Goal: Task Accomplishment & Management: Use online tool/utility

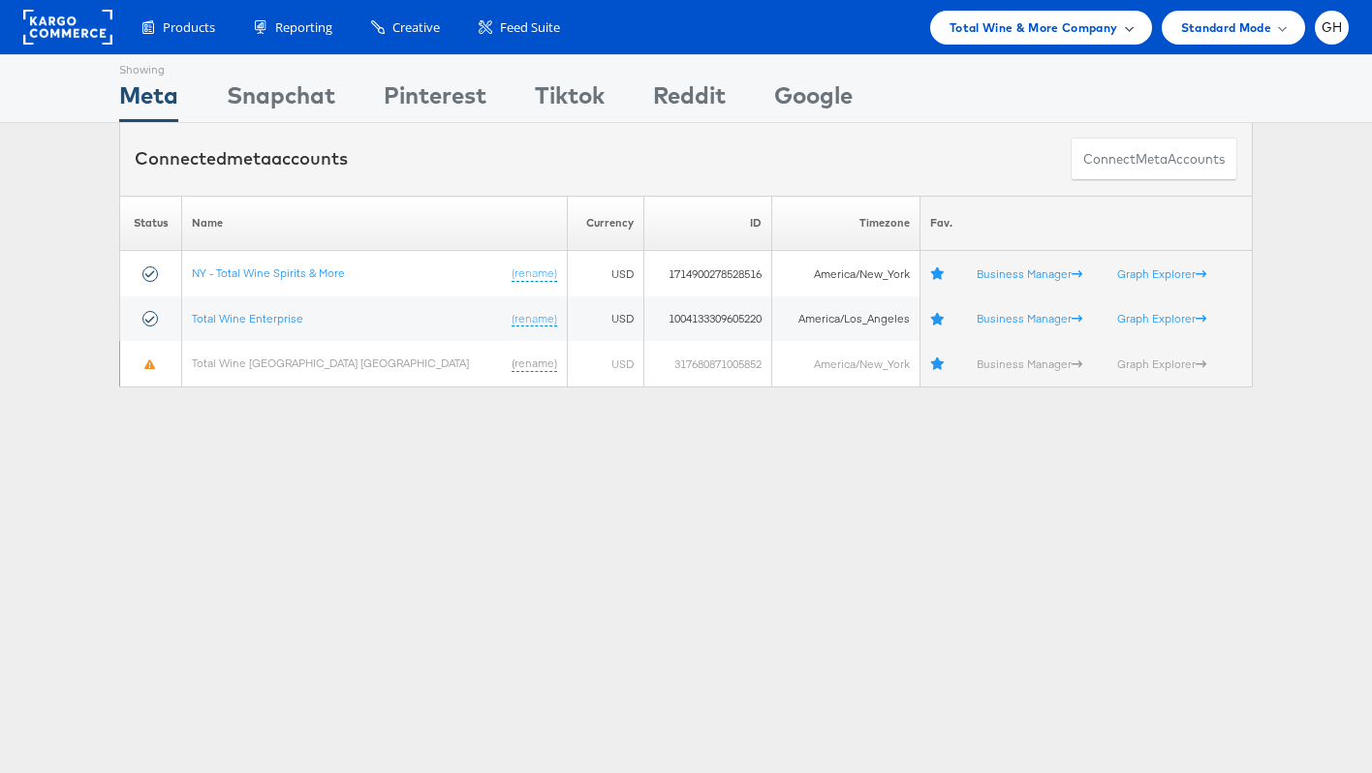
click at [1051, 13] on div "Total Wine & More Company" at bounding box center [1041, 28] width 222 height 34
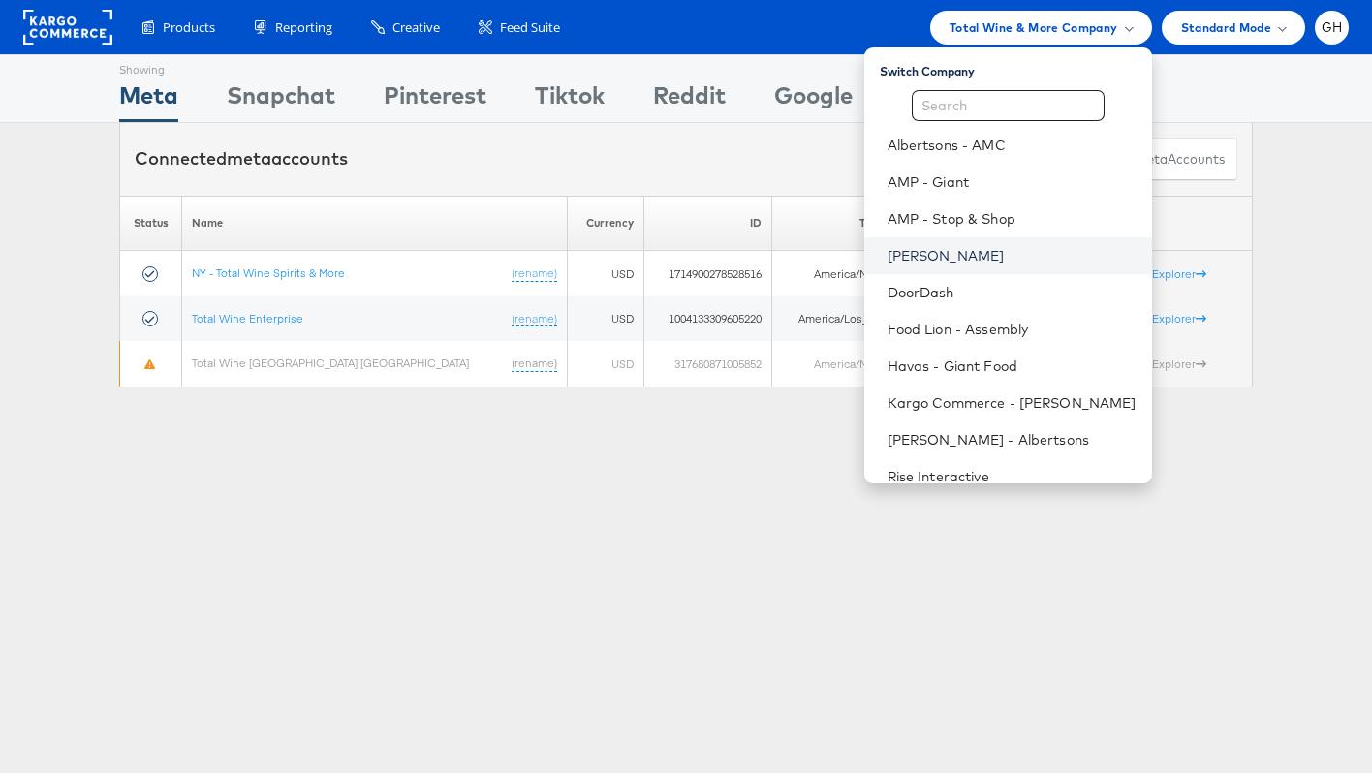
click at [912, 264] on link "[PERSON_NAME]" at bounding box center [1012, 255] width 249 height 19
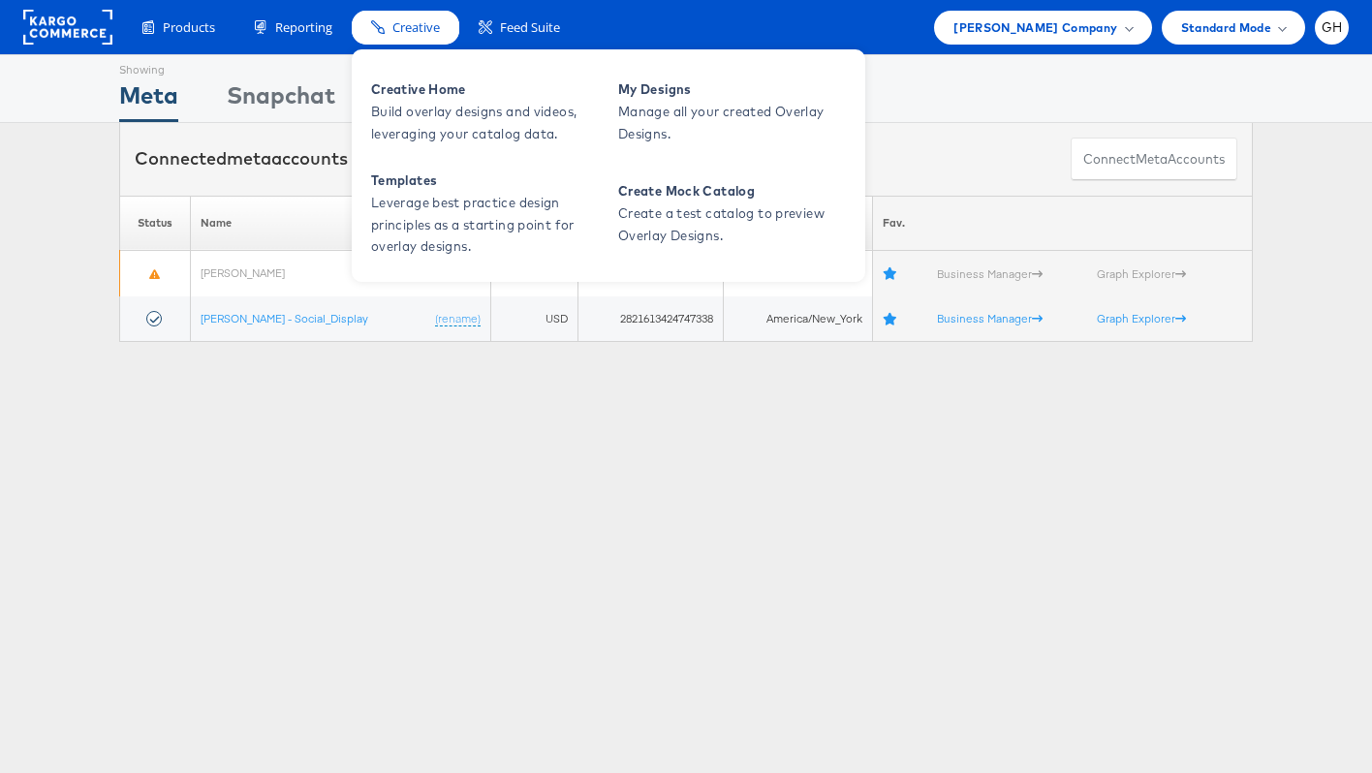
click at [436, 25] on span "Creative" at bounding box center [416, 27] width 47 height 18
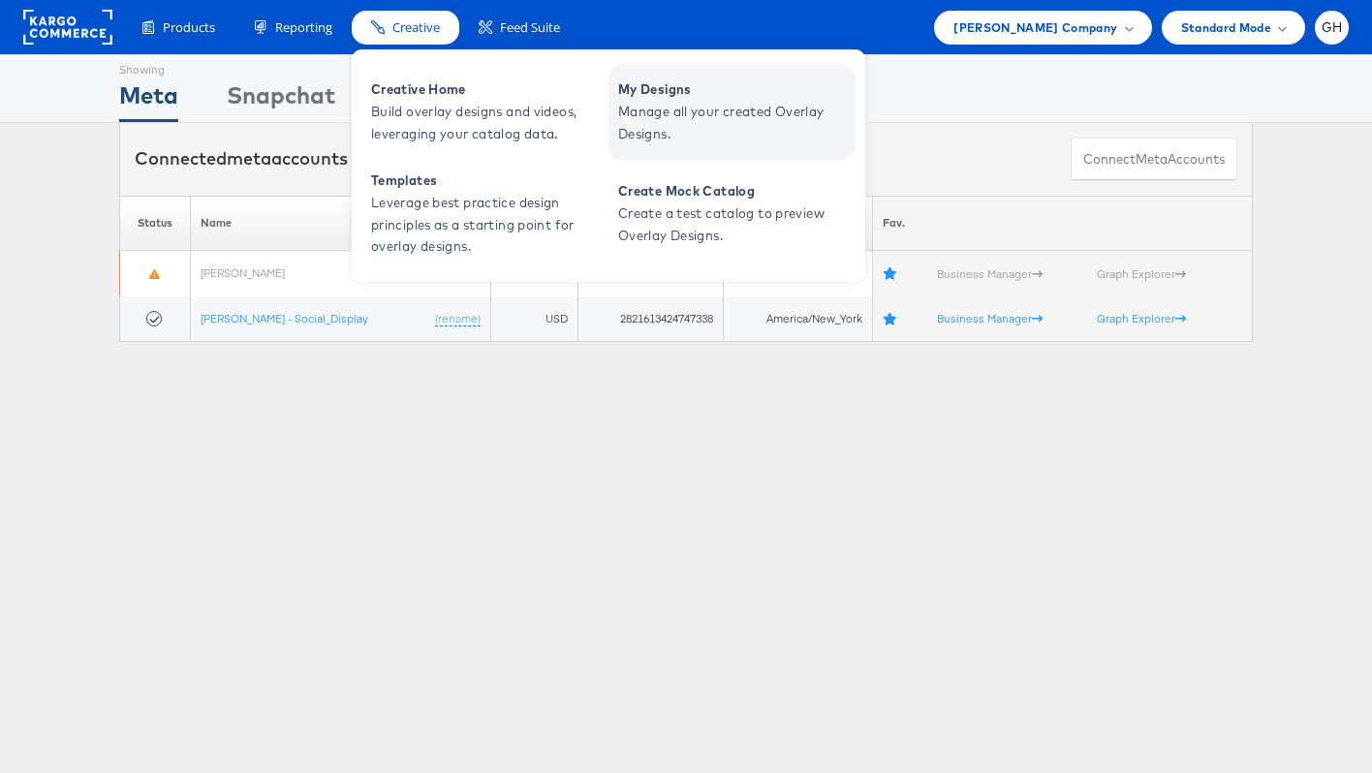
click at [674, 117] on span "Manage all your created Overlay Designs." at bounding box center [734, 123] width 233 height 45
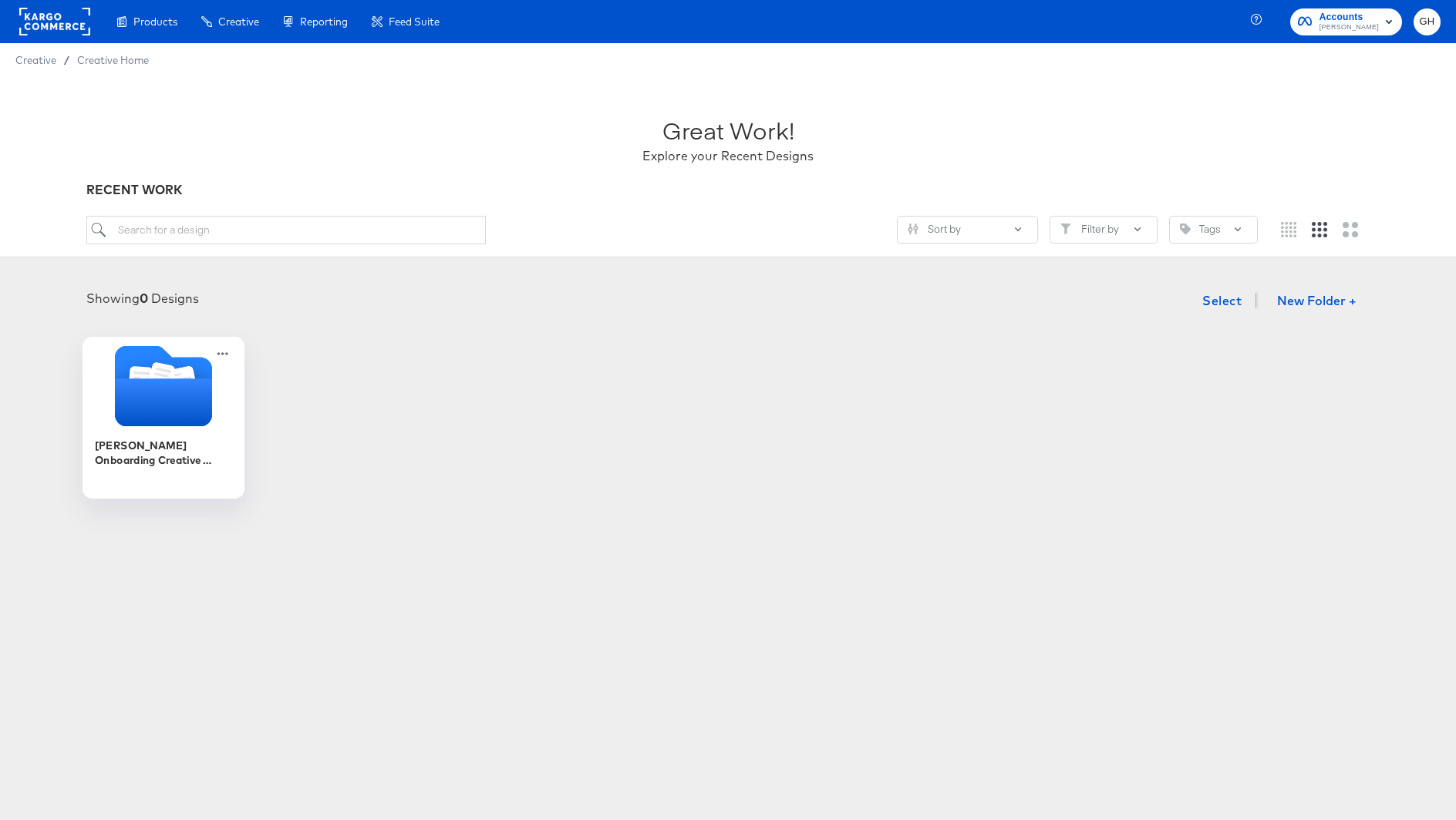
click at [146, 434] on div "Belk Onboarding Creative Overlays" at bounding box center [163, 460] width 138 height 60
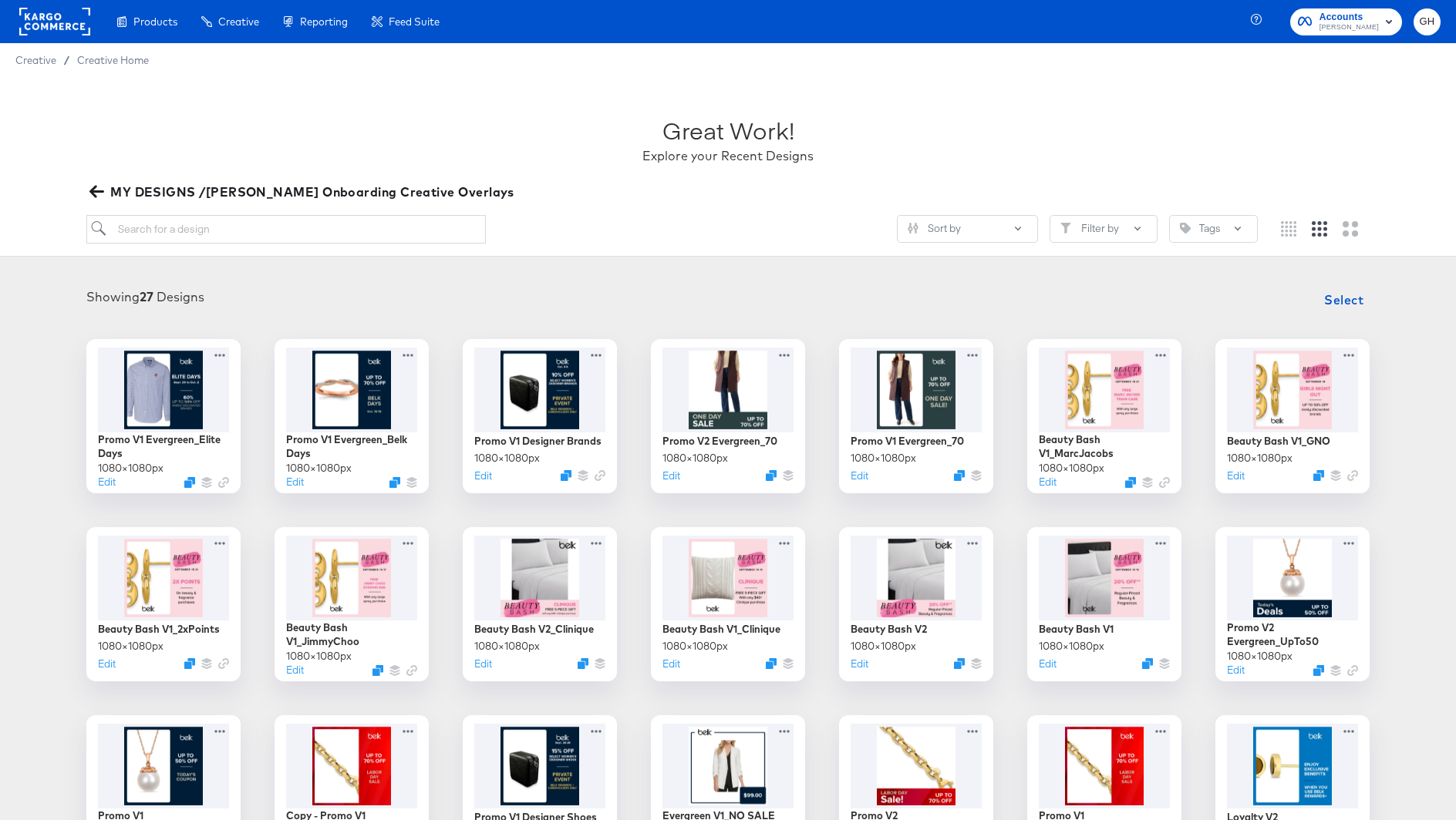
click at [88, 180] on div "Great Work! Explore your Recent Designs" at bounding box center [728, 133] width 1283 height 96
click at [89, 185] on icon "button" at bounding box center [96, 192] width 14 height 14
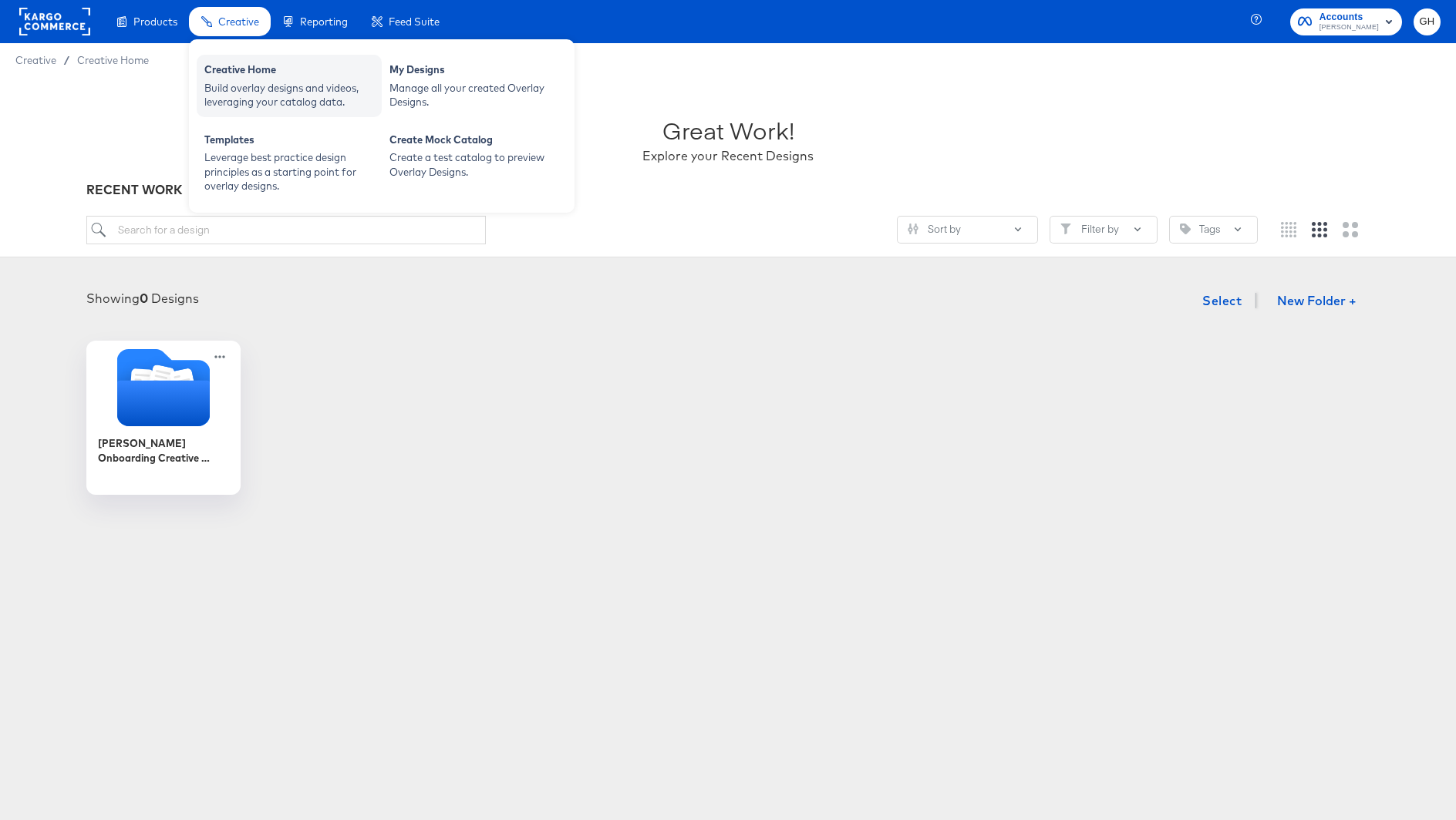
click at [240, 90] on div "Build overlay designs and videos, leveraging your catalog data." at bounding box center [289, 95] width 169 height 29
